Goal: Task Accomplishment & Management: Complete application form

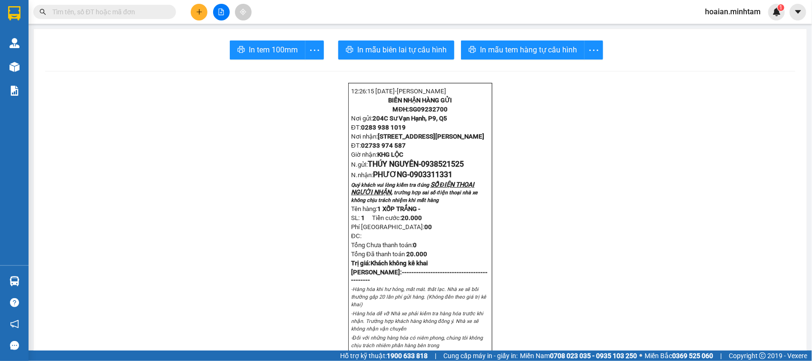
click at [724, 12] on span "hoaian.minhtam" at bounding box center [733, 12] width 71 height 12
click at [723, 36] on li "Đăng xuất" at bounding box center [732, 29] width 71 height 15
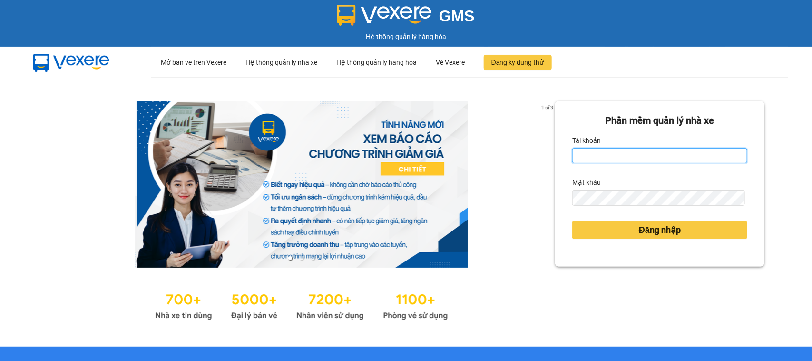
click at [671, 156] on input "Tài khoản" at bounding box center [660, 155] width 175 height 15
type input "kienbinh.minhtam"
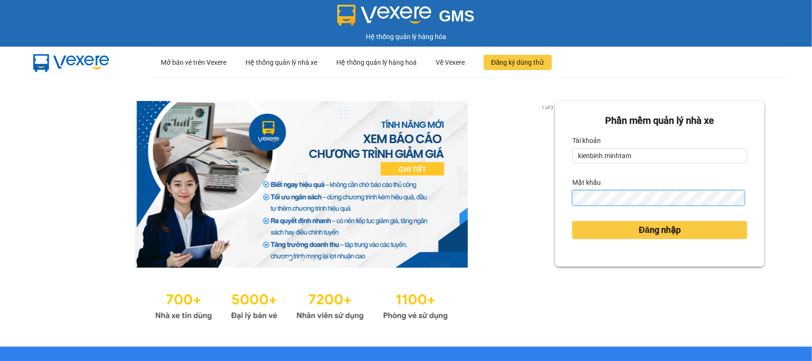
click at [573, 221] on button "Đăng nhập" at bounding box center [660, 230] width 175 height 18
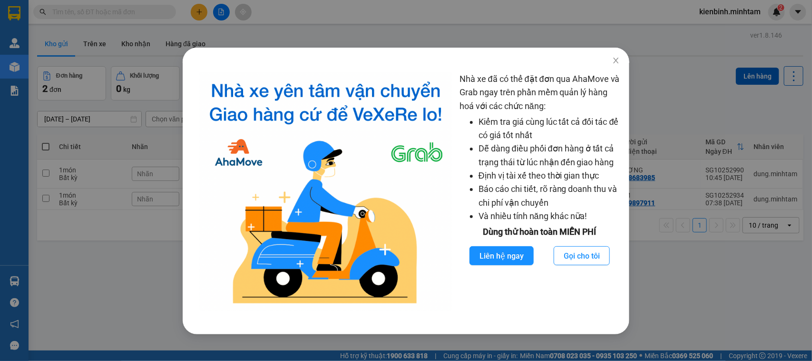
drag, startPoint x: 79, startPoint y: 335, endPoint x: 113, endPoint y: 306, distance: 43.9
click at [84, 332] on div "Nhà xe đã có thể đặt đơn qua AhaMove và Grab ngay trên phần mềm quản lý hàng ho…" at bounding box center [406, 180] width 812 height 361
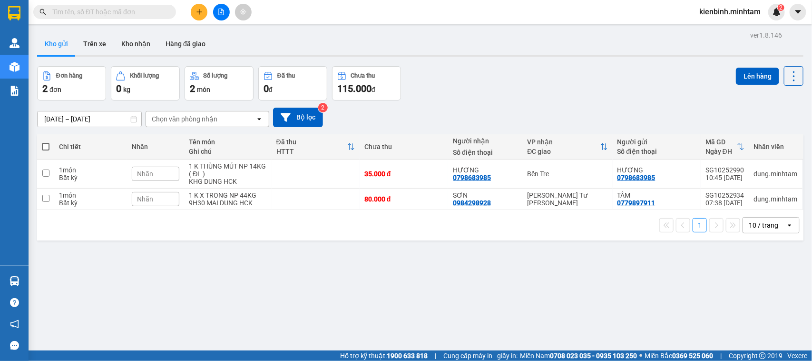
click at [786, 226] on icon "open" at bounding box center [790, 225] width 8 height 8
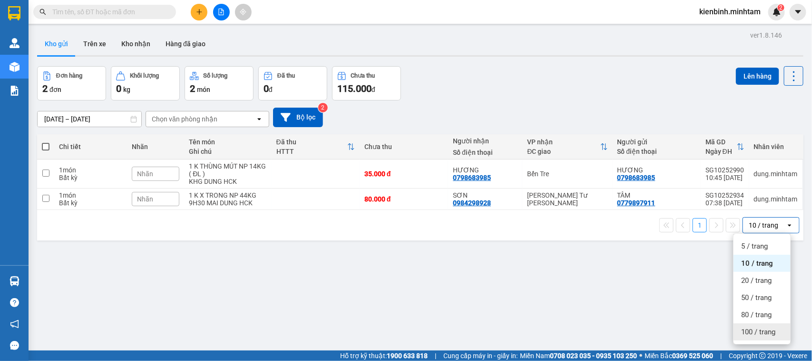
click at [762, 332] on span "100 / trang" at bounding box center [758, 332] width 34 height 10
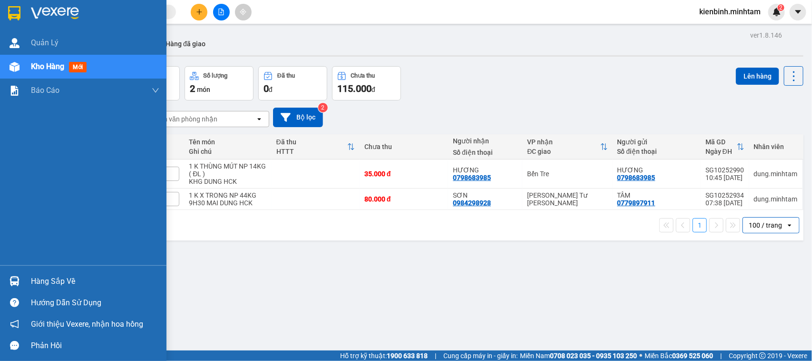
click at [52, 275] on div "Hàng sắp về" at bounding box center [95, 281] width 128 height 14
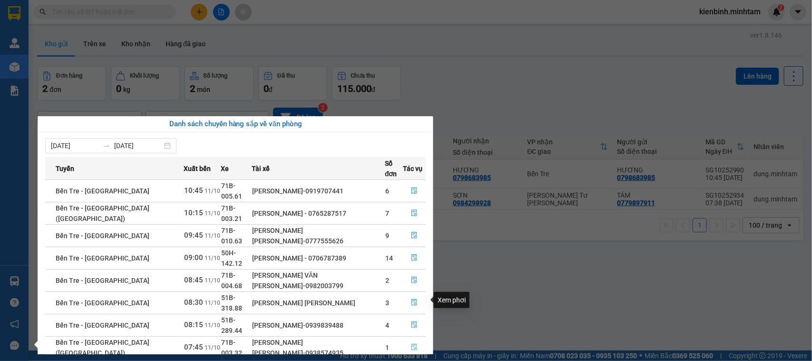
click at [412, 344] on icon "file-done" at bounding box center [415, 347] width 6 height 7
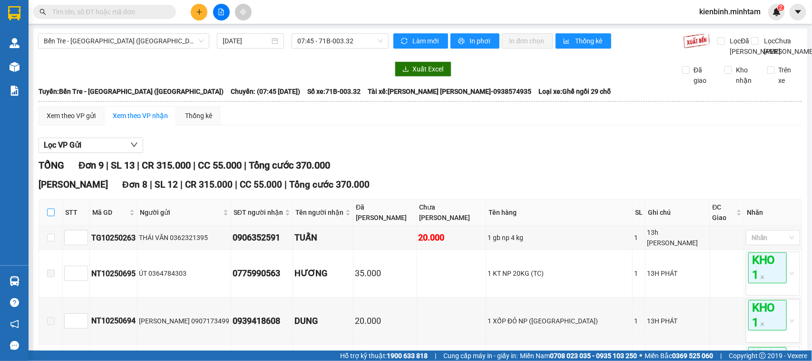
click at [54, 216] on input "checkbox" at bounding box center [51, 212] width 8 height 8
checkbox input "true"
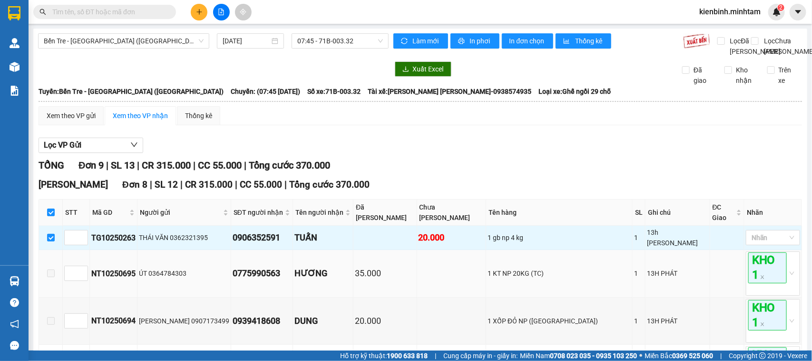
scroll to position [59, 0]
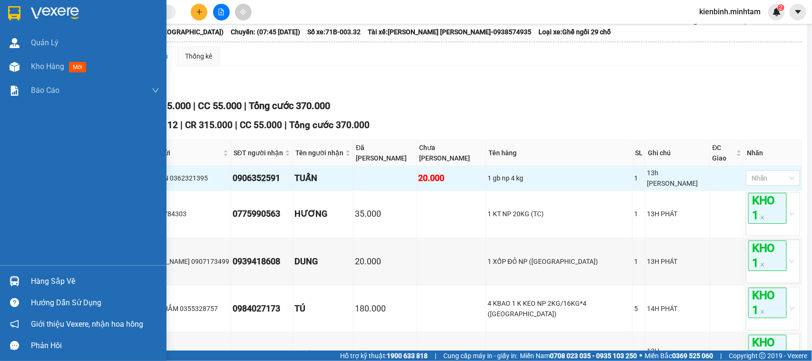
click at [43, 279] on div "Hàng sắp về" at bounding box center [95, 281] width 128 height 14
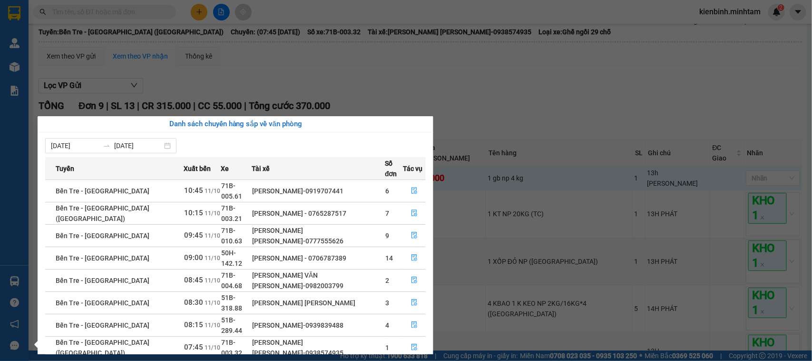
click at [277, 98] on section "Kết quả [PERSON_NAME] ( 0 ) Bộ lọc No Data kienbinh.[PERSON_NAME] 2 [PERSON_NAM…" at bounding box center [406, 180] width 812 height 361
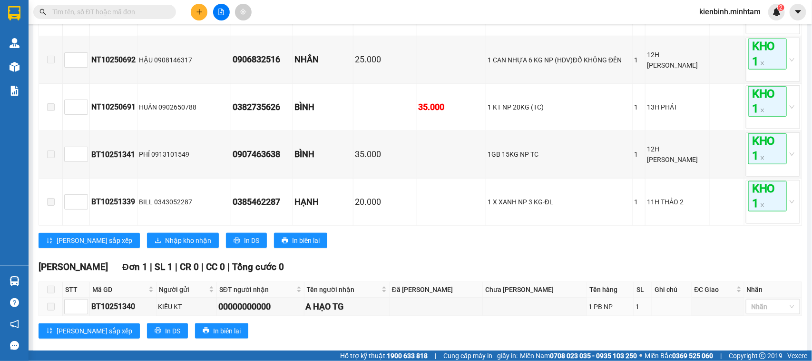
scroll to position [380, 0]
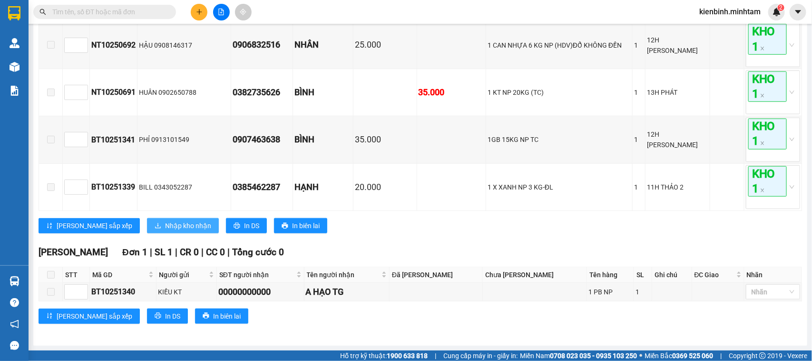
click at [148, 219] on button "Nhập kho nhận" at bounding box center [183, 225] width 72 height 15
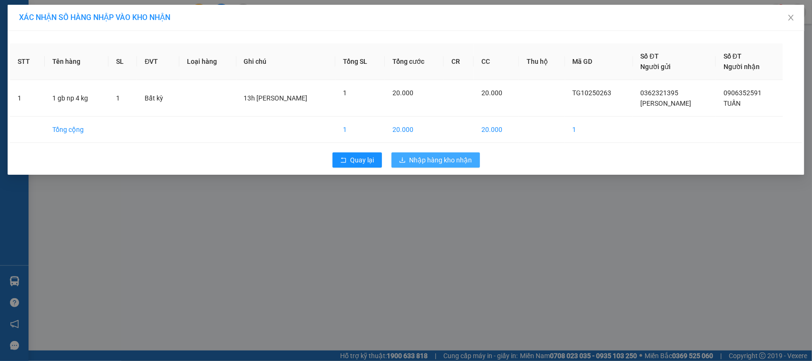
click at [455, 160] on span "Nhập hàng kho nhận" at bounding box center [441, 160] width 63 height 10
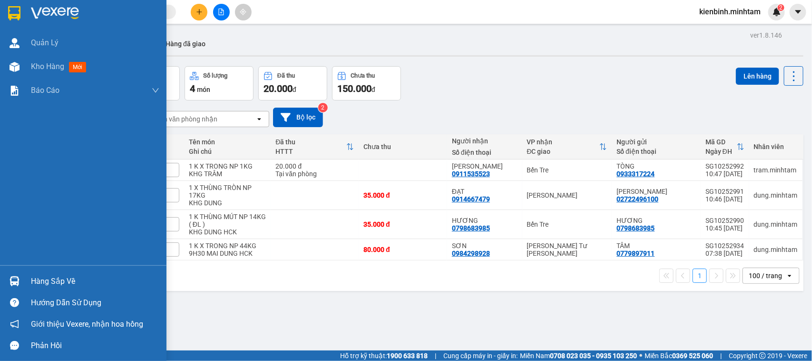
click at [53, 278] on div "Hàng sắp về" at bounding box center [95, 281] width 128 height 14
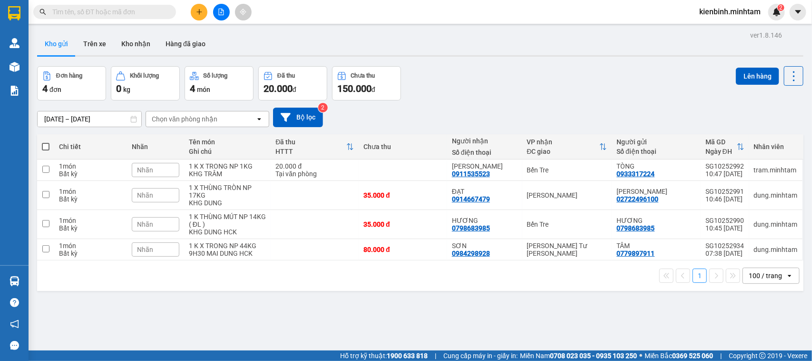
click at [502, 71] on section "Kết quả [PERSON_NAME] ( 0 ) Bộ lọc No Data kienbinh.[PERSON_NAME] 2 [PERSON_NAM…" at bounding box center [406, 180] width 812 height 361
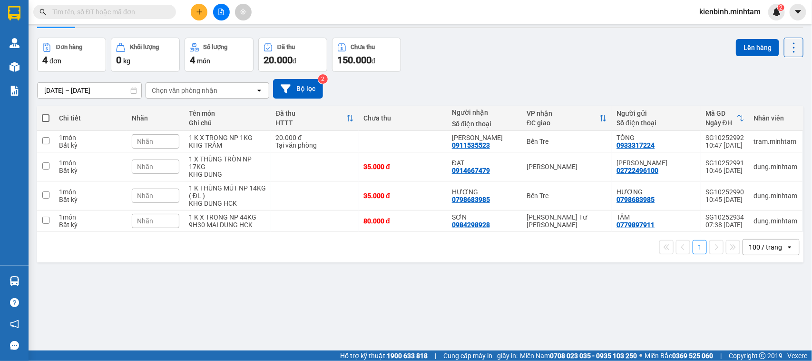
scroll to position [44, 0]
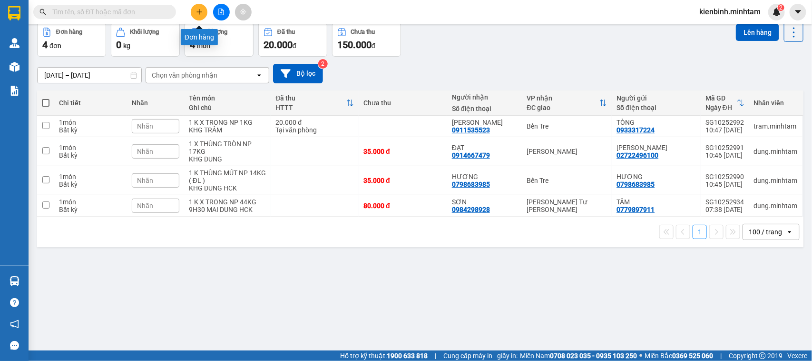
click at [202, 10] on icon "plus" at bounding box center [199, 12] width 7 height 7
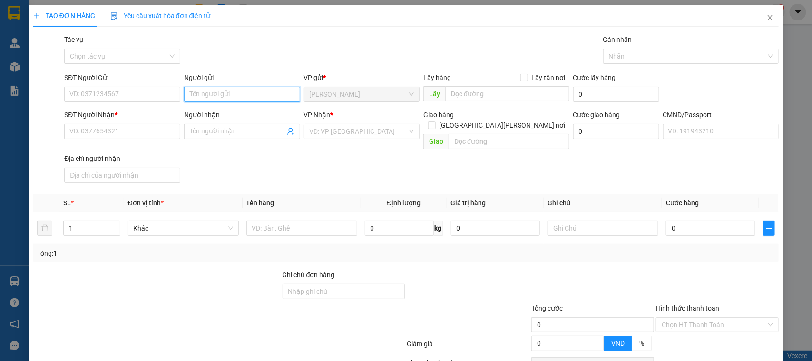
click at [224, 99] on input "Người gửi" at bounding box center [242, 94] width 116 height 15
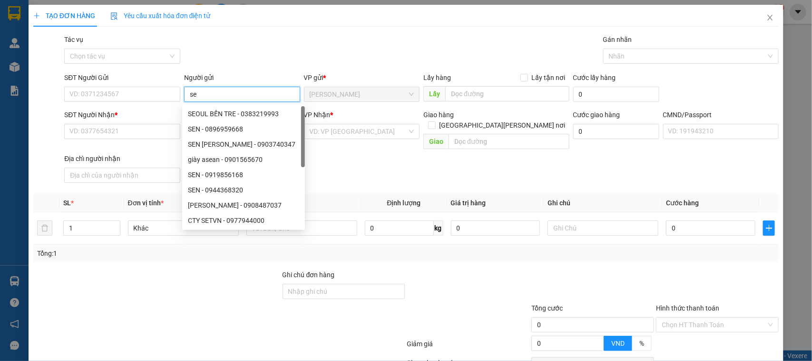
type input "s"
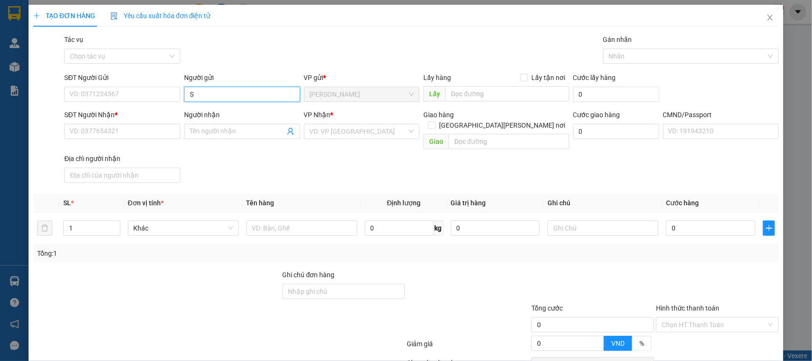
type input "S"
click at [201, 98] on input "S" at bounding box center [242, 94] width 116 height 15
click at [201, 93] on input "SẾP [PERSON_NAME]" at bounding box center [242, 94] width 116 height 15
type input "SẾP THỦY"
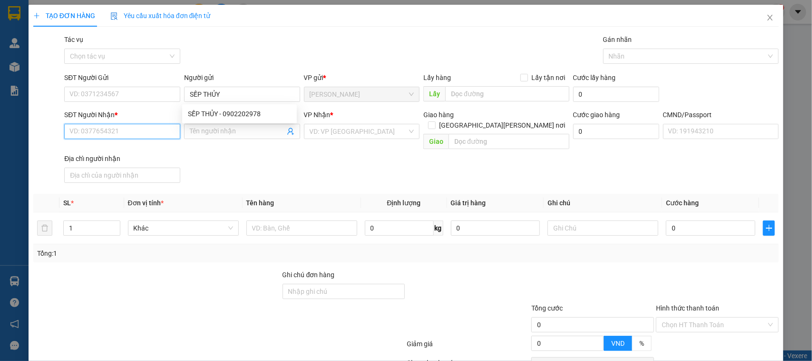
click at [113, 131] on input "SĐT Người Nhận *" at bounding box center [122, 131] width 116 height 15
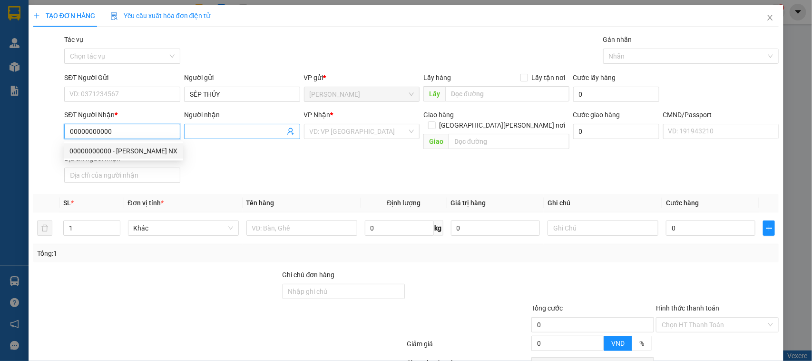
type input "00000000000"
click at [210, 131] on input "Người nhận" at bounding box center [237, 131] width 95 height 10
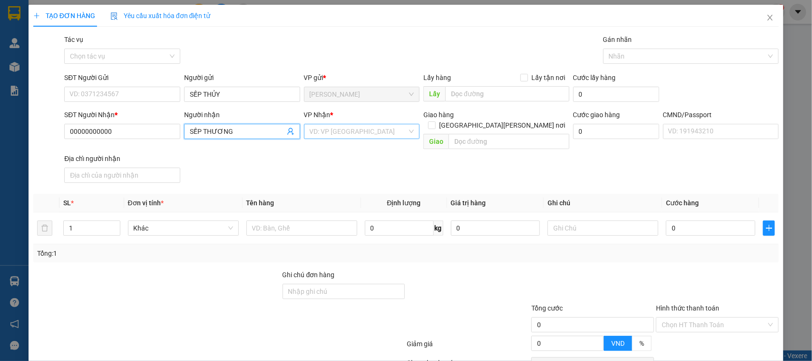
type input "SẾP THƯƠNG"
drag, startPoint x: 353, startPoint y: 136, endPoint x: 327, endPoint y: 187, distance: 57.7
click at [352, 141] on div "[PERSON_NAME] * VD: VP [GEOGRAPHIC_DATA]" at bounding box center [362, 125] width 116 height 33
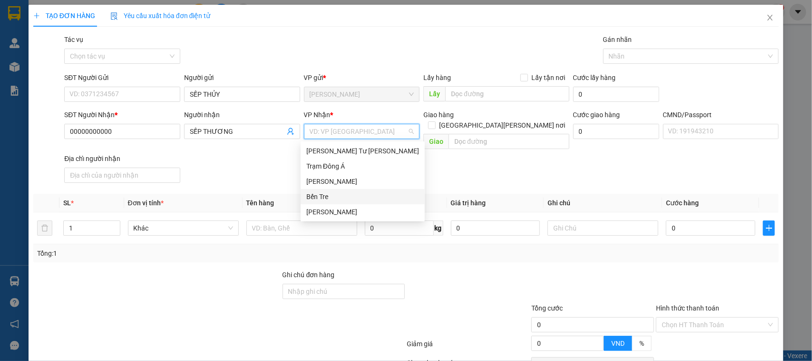
drag, startPoint x: 320, startPoint y: 191, endPoint x: 317, endPoint y: 201, distance: 10.4
click at [319, 192] on div "Bến Tre" at bounding box center [362, 196] width 113 height 10
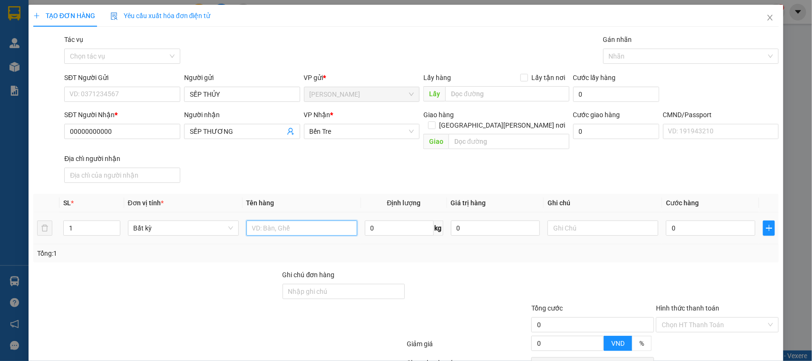
click at [284, 220] on input "text" at bounding box center [302, 227] width 111 height 15
type input "1 X ĐEN NP"
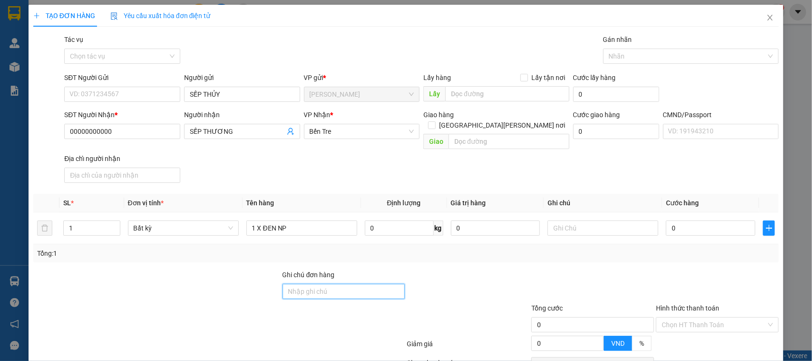
click at [301, 284] on input "Ghi chú đơn hàng" at bounding box center [344, 291] width 123 height 15
type input "[PERSON_NAME] 10/10 HG+PV"
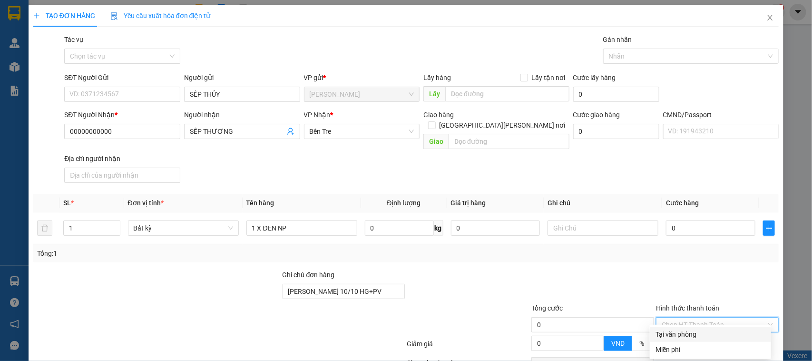
click at [676, 317] on input "Hình thức thanh toán" at bounding box center [714, 324] width 105 height 14
click at [679, 351] on div "Miễn phí" at bounding box center [711, 349] width 110 height 10
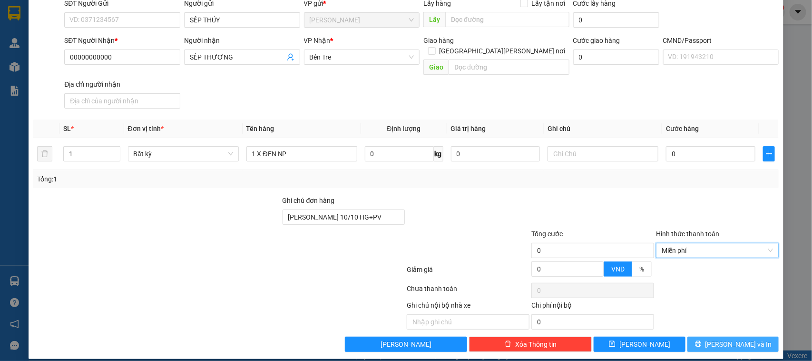
click at [741, 339] on span "[PERSON_NAME] và In" at bounding box center [739, 344] width 67 height 10
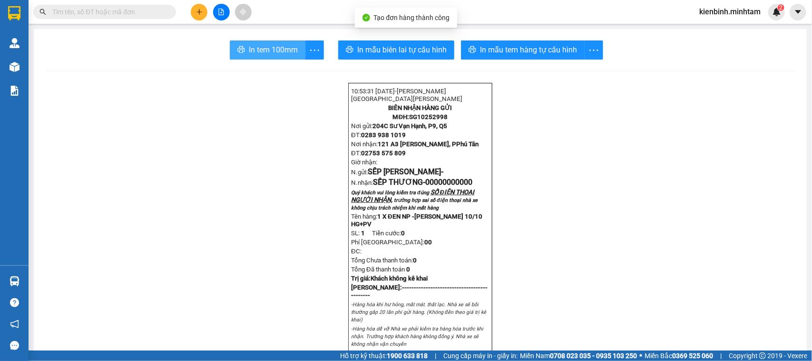
click at [277, 42] on button "In tem 100mm" at bounding box center [268, 49] width 76 height 19
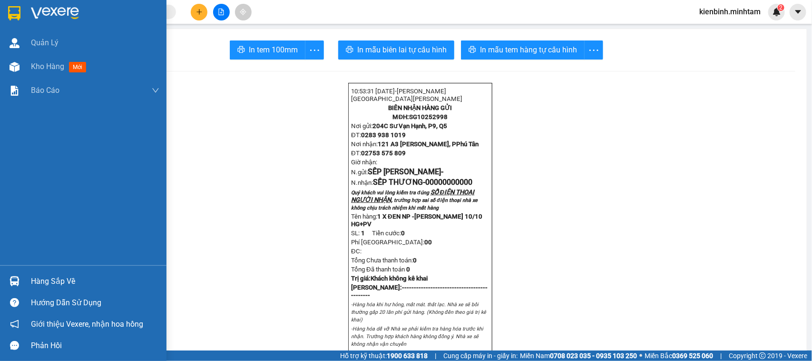
click at [22, 272] on div "Hàng sắp về" at bounding box center [83, 280] width 167 height 21
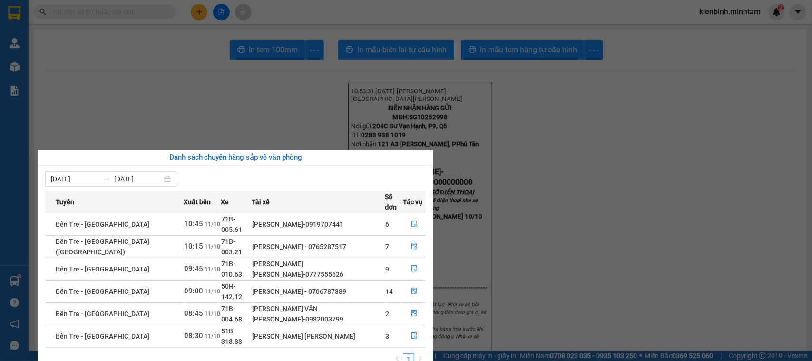
click at [608, 229] on section "Kết quả [PERSON_NAME] ( 0 ) Bộ lọc No Data kienbinh.[PERSON_NAME] 2 [PERSON_NAM…" at bounding box center [406, 180] width 812 height 361
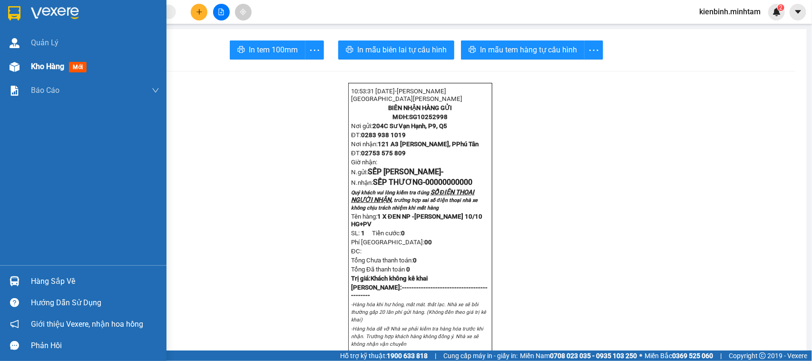
drag, startPoint x: 79, startPoint y: 62, endPoint x: 84, endPoint y: 57, distance: 6.7
click at [79, 62] on span "mới" at bounding box center [78, 67] width 18 height 10
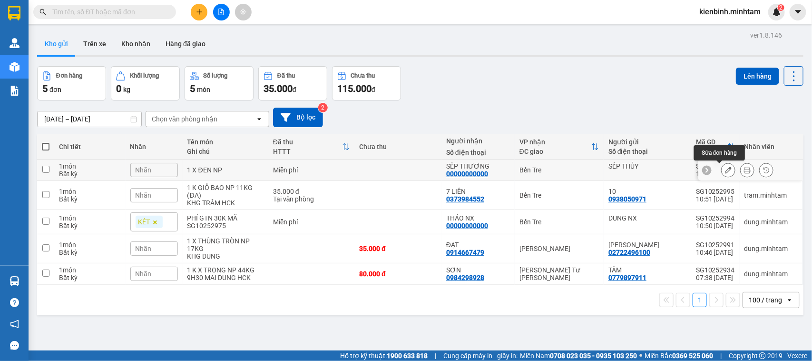
click at [725, 168] on icon at bounding box center [728, 170] width 7 height 7
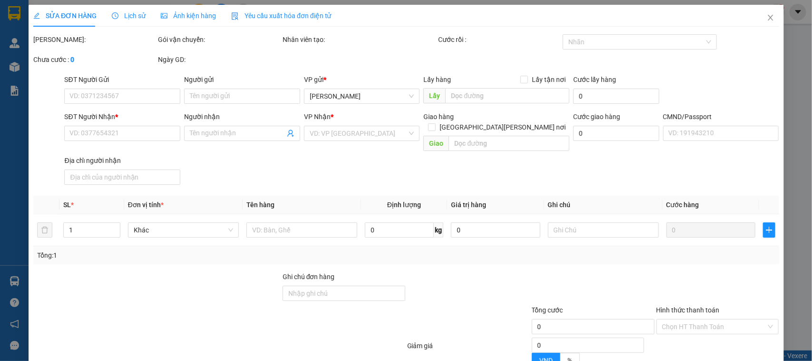
type input "SẾP THỦY"
type input "00000000000"
type input "SẾP THƯƠNG"
type input "[PERSON_NAME] 10/10 HG+PV"
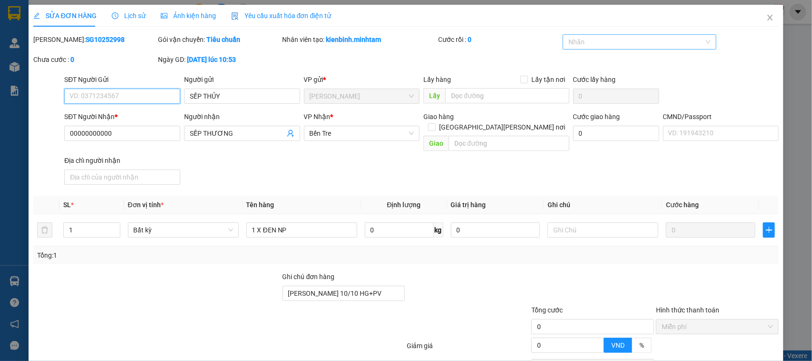
click at [603, 46] on div at bounding box center [634, 41] width 139 height 11
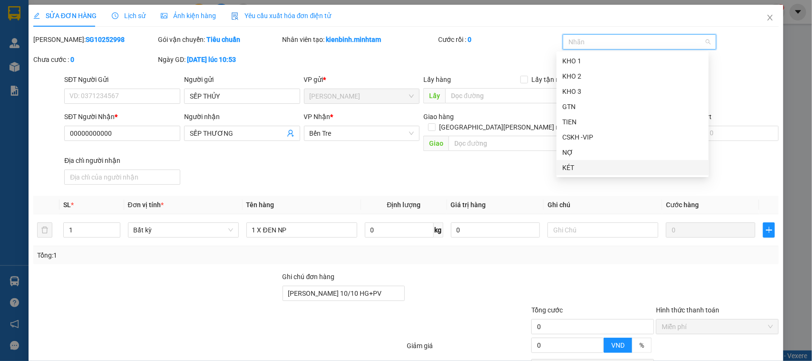
click at [572, 169] on div "KÉT" at bounding box center [633, 167] width 141 height 10
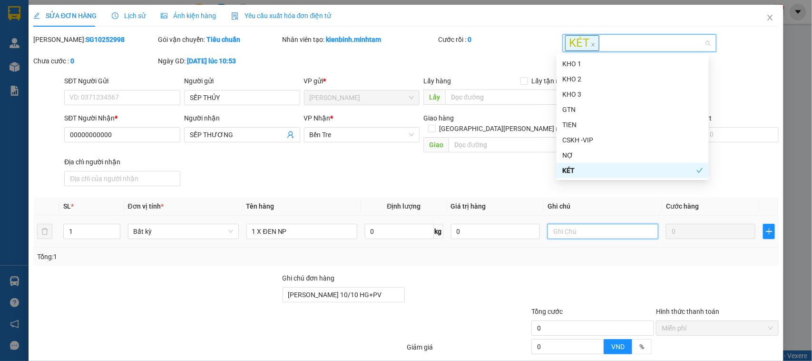
click at [561, 226] on input "text" at bounding box center [603, 231] width 111 height 15
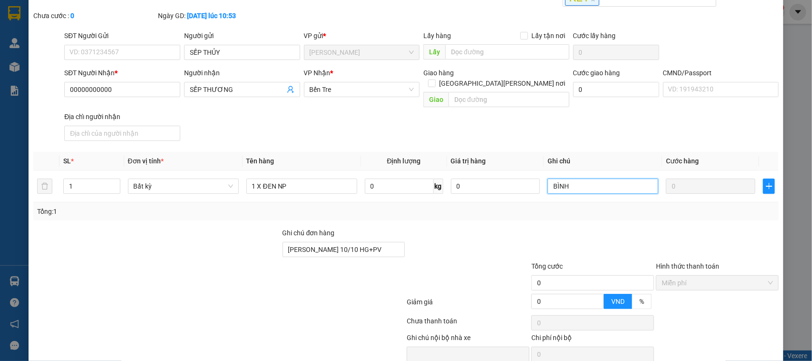
scroll to position [79, 0]
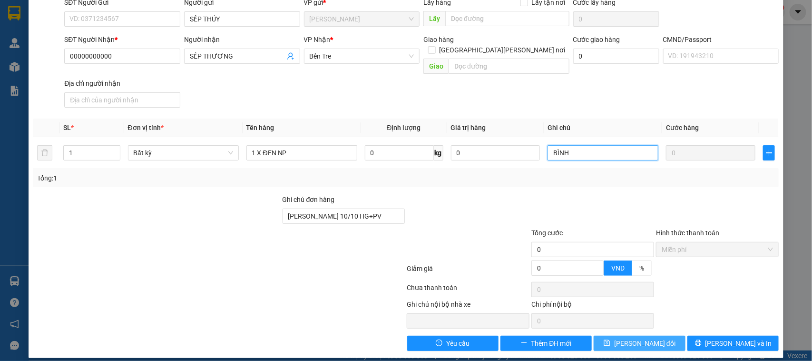
type input "BÌNH"
click at [637, 336] on button "[PERSON_NAME] đổi" at bounding box center [639, 343] width 91 height 15
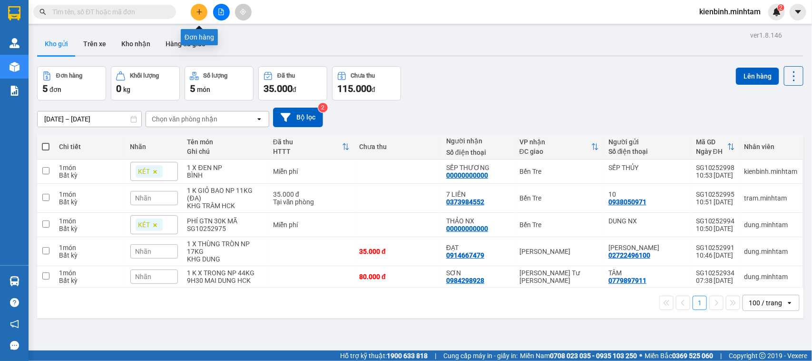
click at [198, 13] on icon "plus" at bounding box center [199, 12] width 7 height 7
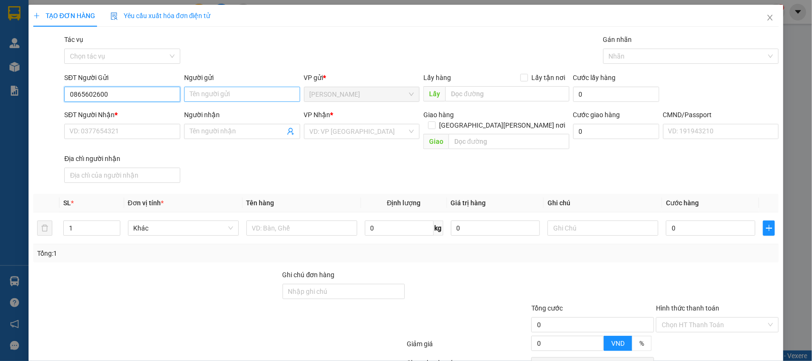
type input "0865602600"
click at [212, 98] on input "Người gửi" at bounding box center [242, 94] width 116 height 15
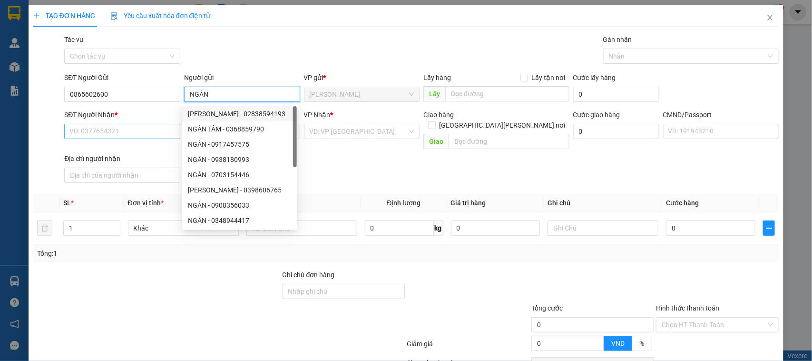
type input "NGÂN"
click at [106, 133] on input "SĐT Người Nhận *" at bounding box center [122, 131] width 116 height 15
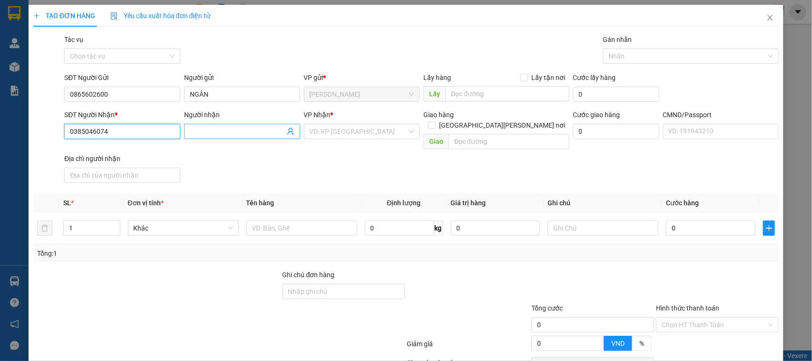
type input "0385046074"
click at [209, 128] on input "Người nhận" at bounding box center [237, 131] width 95 height 10
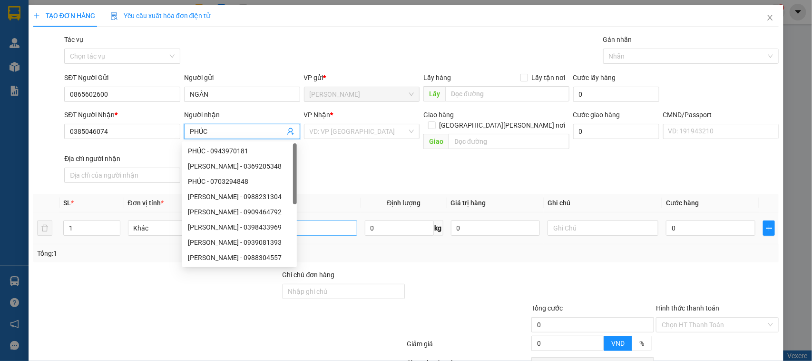
type input "PHÚC"
click at [329, 220] on input "text" at bounding box center [302, 227] width 111 height 15
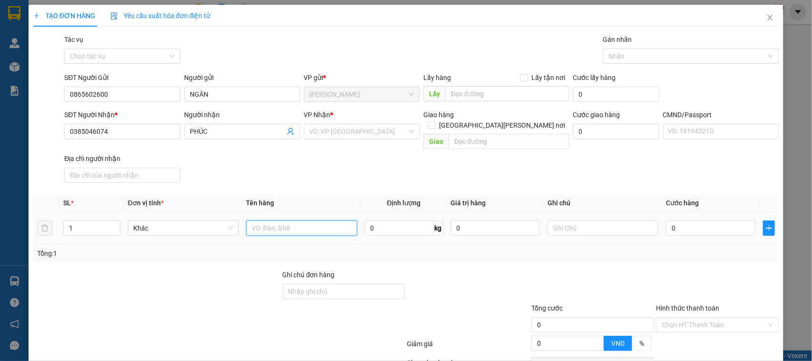
click at [311, 220] on input "text" at bounding box center [302, 227] width 111 height 15
type input "1 X ĐEN NP 3KG"
click at [338, 133] on input "search" at bounding box center [359, 131] width 98 height 14
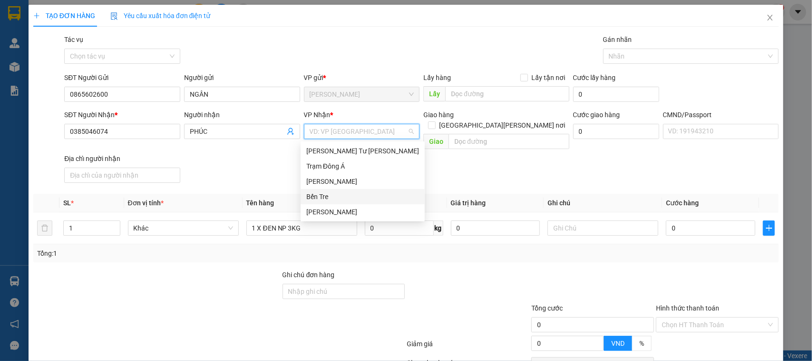
click at [327, 194] on div "Bến Tre" at bounding box center [362, 196] width 113 height 10
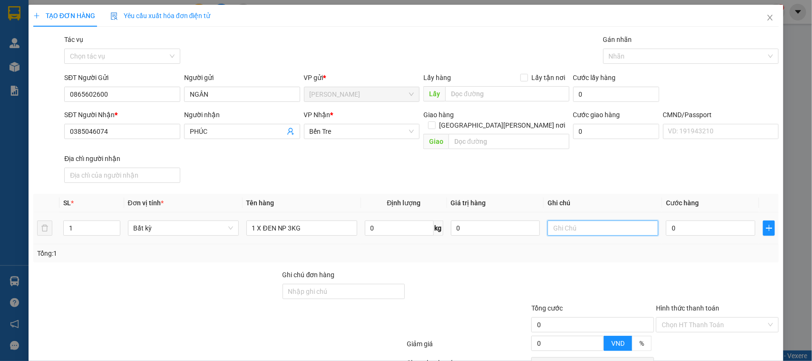
click at [567, 220] on input "text" at bounding box center [603, 227] width 111 height 15
type input "KHG BÌNH"
click at [684, 222] on input "0" at bounding box center [710, 227] width 89 height 15
type input "2"
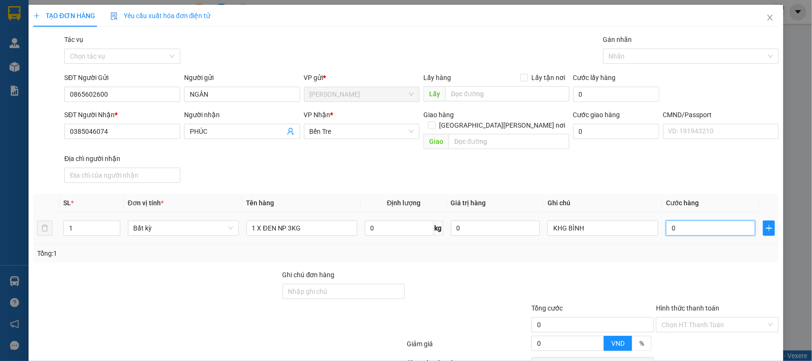
type input "2"
type input "20"
type input "20.000"
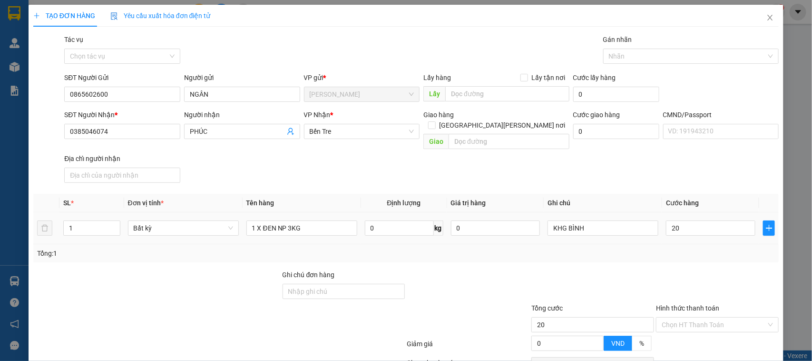
type input "20.000"
click at [663, 251] on div "Tổng: 1" at bounding box center [406, 253] width 746 height 18
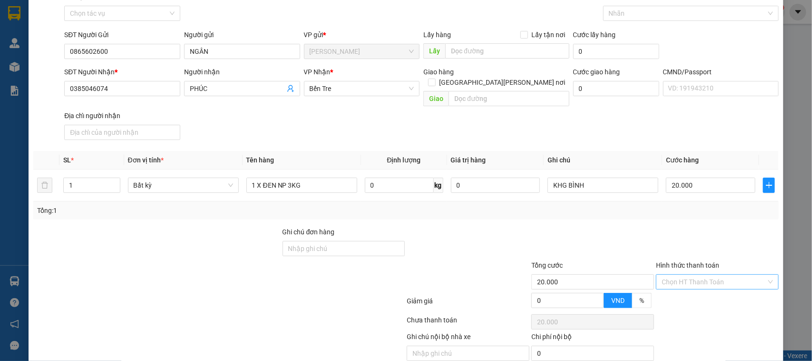
scroll to position [74, 0]
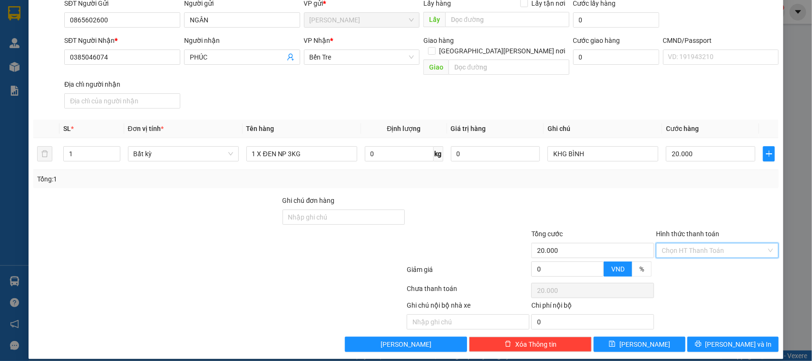
drag, startPoint x: 703, startPoint y: 242, endPoint x: 704, endPoint y: 252, distance: 10.6
click at [703, 243] on input "Hình thức thanh toán" at bounding box center [714, 250] width 105 height 14
click at [693, 256] on div "Tại văn phòng" at bounding box center [711, 260] width 110 height 10
type input "0"
click at [728, 339] on span "[PERSON_NAME] và In" at bounding box center [739, 344] width 67 height 10
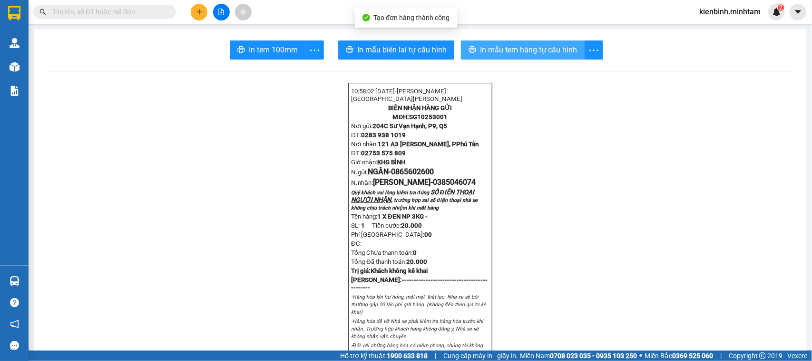
click at [499, 51] on span "In mẫu tem hàng tự cấu hình" at bounding box center [528, 50] width 97 height 12
click at [572, 53] on span "In mẫu tem hàng tự cấu hình" at bounding box center [528, 50] width 97 height 12
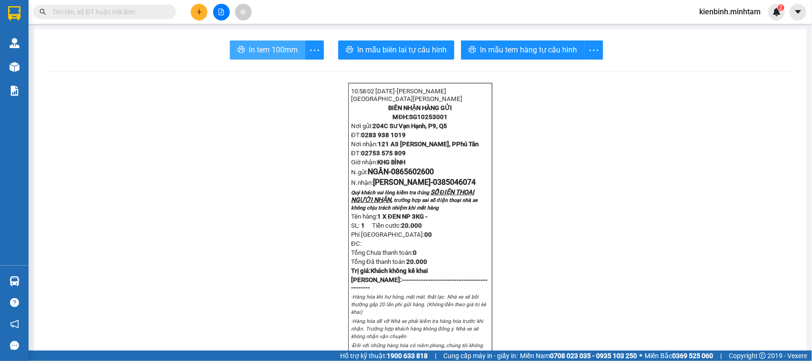
click at [269, 50] on span "In tem 100mm" at bounding box center [273, 50] width 49 height 12
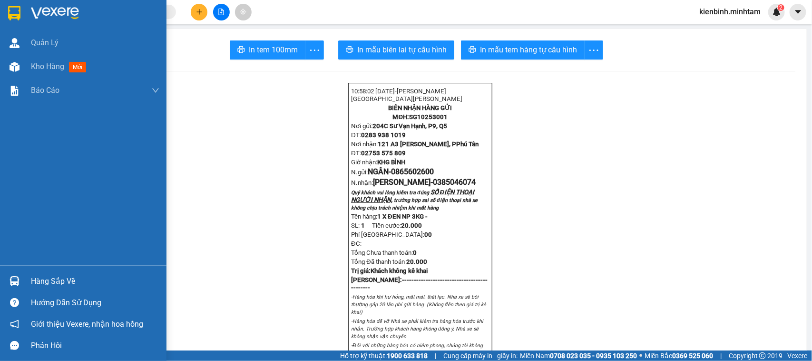
drag, startPoint x: 59, startPoint y: 282, endPoint x: 64, endPoint y: 280, distance: 5.1
click at [64, 281] on div "Hàng sắp về" at bounding box center [95, 281] width 128 height 14
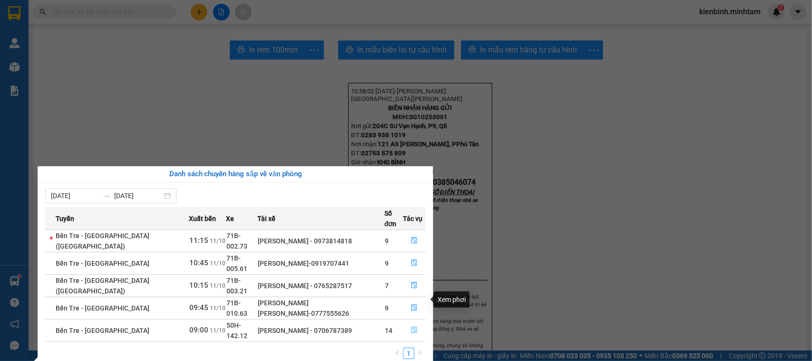
click at [411, 326] on icon "file-done" at bounding box center [414, 329] width 7 height 7
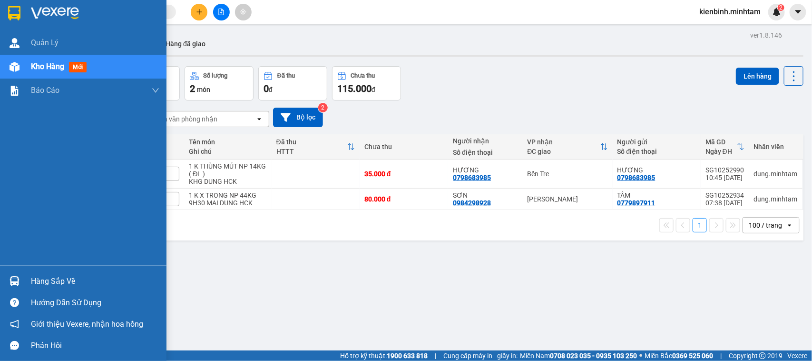
click at [49, 273] on div "Hàng sắp về" at bounding box center [83, 280] width 167 height 21
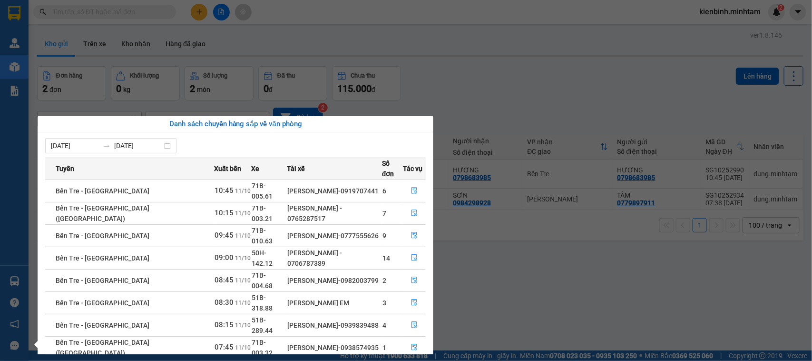
click at [553, 301] on section "Kết quả tìm kiếm ( 0 ) Bộ lọc No Data kienbinh.minhtam 2 Quản Lý Kho hàng mới B…" at bounding box center [406, 180] width 812 height 361
